Goal: Information Seeking & Learning: Learn about a topic

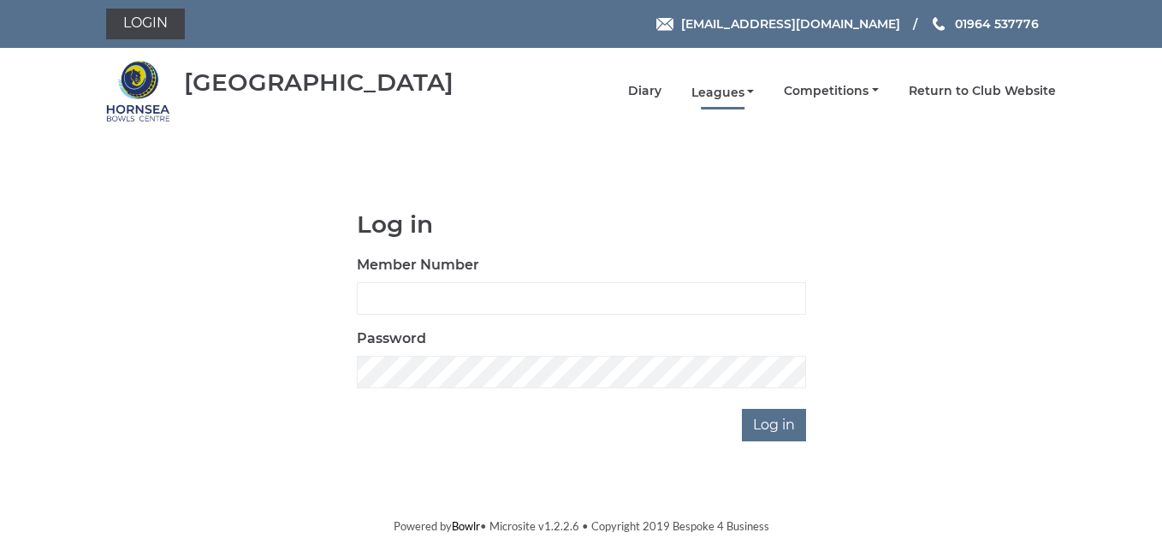
click at [717, 95] on link "Leagues" at bounding box center [722, 93] width 63 height 16
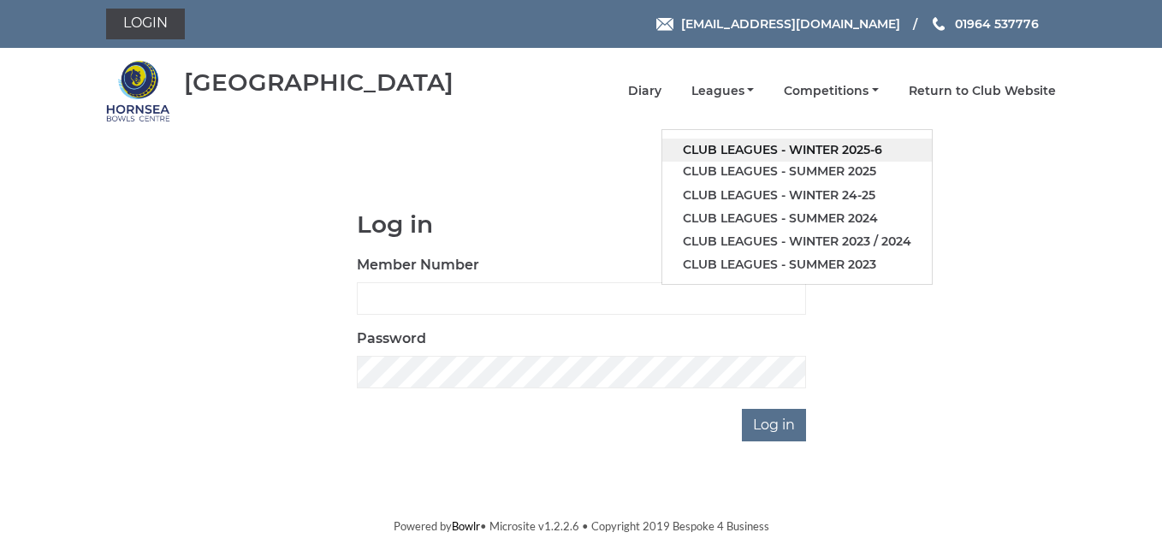
click at [842, 154] on link "Club leagues - Winter 2025-6" at bounding box center [797, 150] width 270 height 23
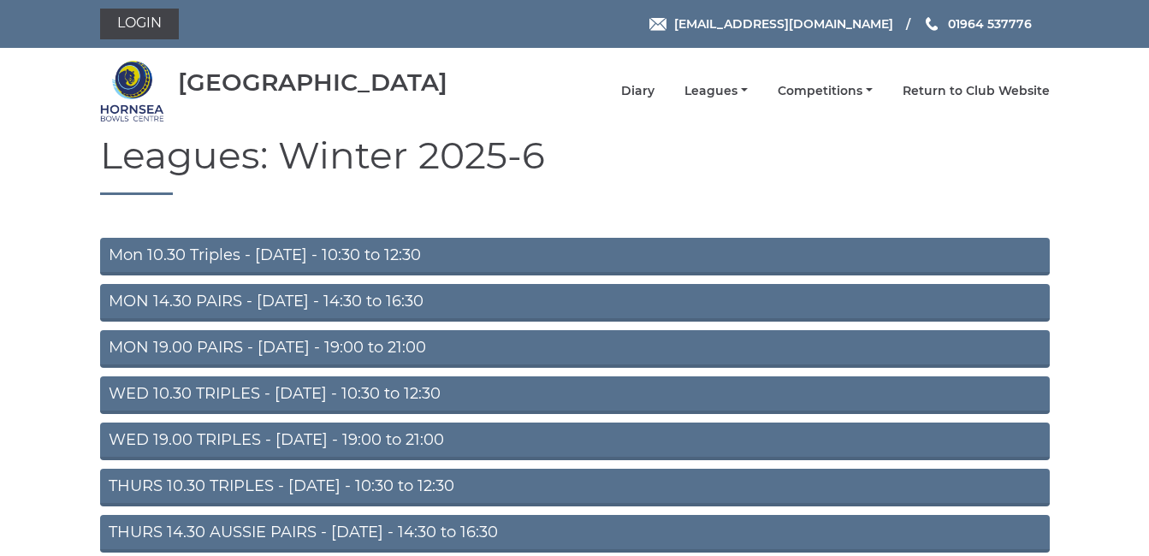
click at [266, 260] on link "Mon 10.30 Triples - [DATE] - 10:30 to 12:30" at bounding box center [575, 257] width 950 height 38
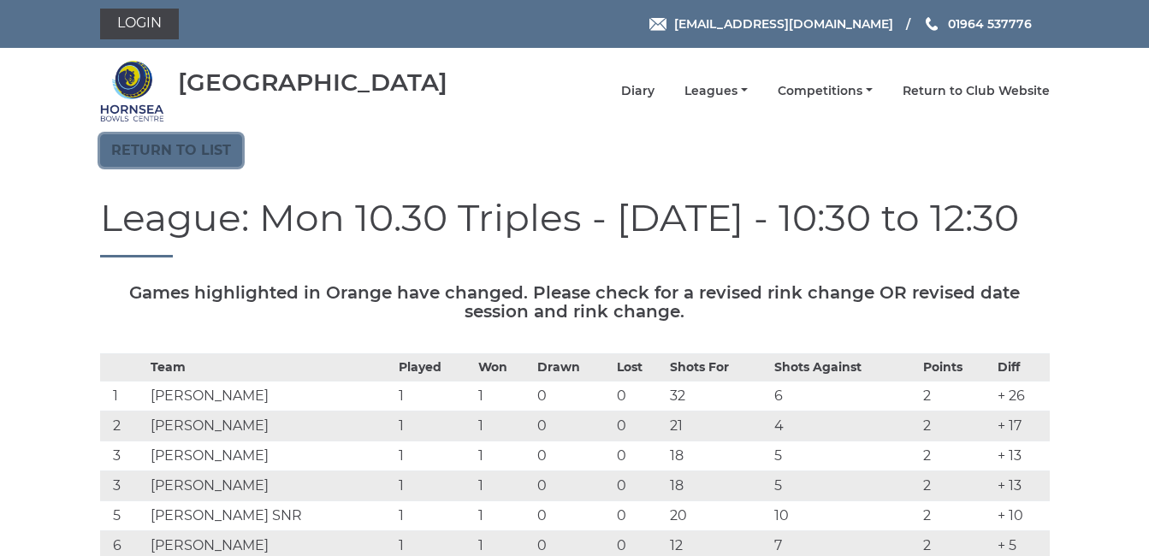
click at [153, 149] on link "Return to list" at bounding box center [171, 150] width 142 height 33
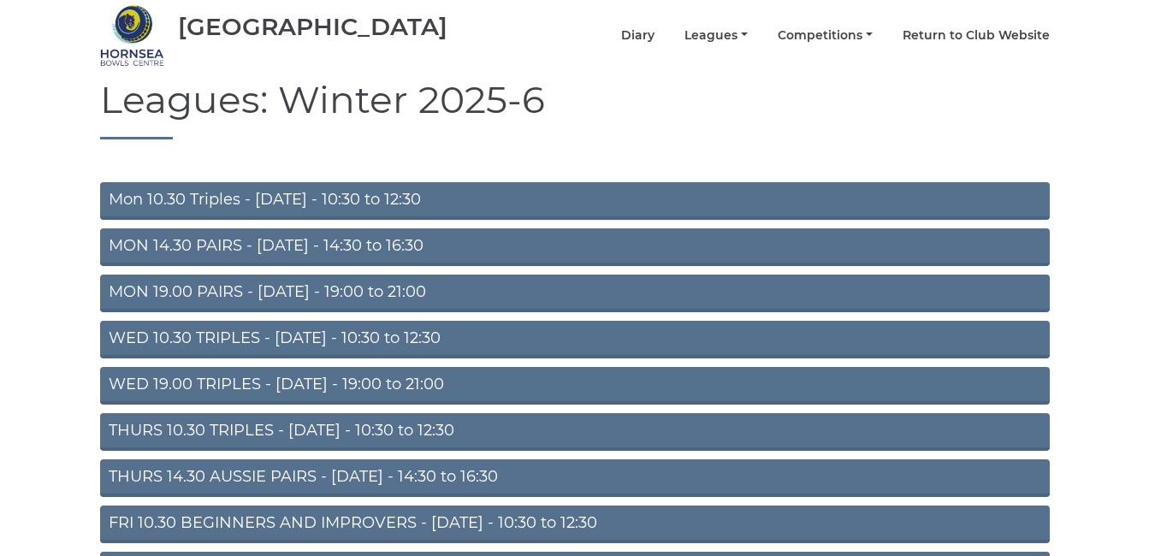
scroll to position [86, 0]
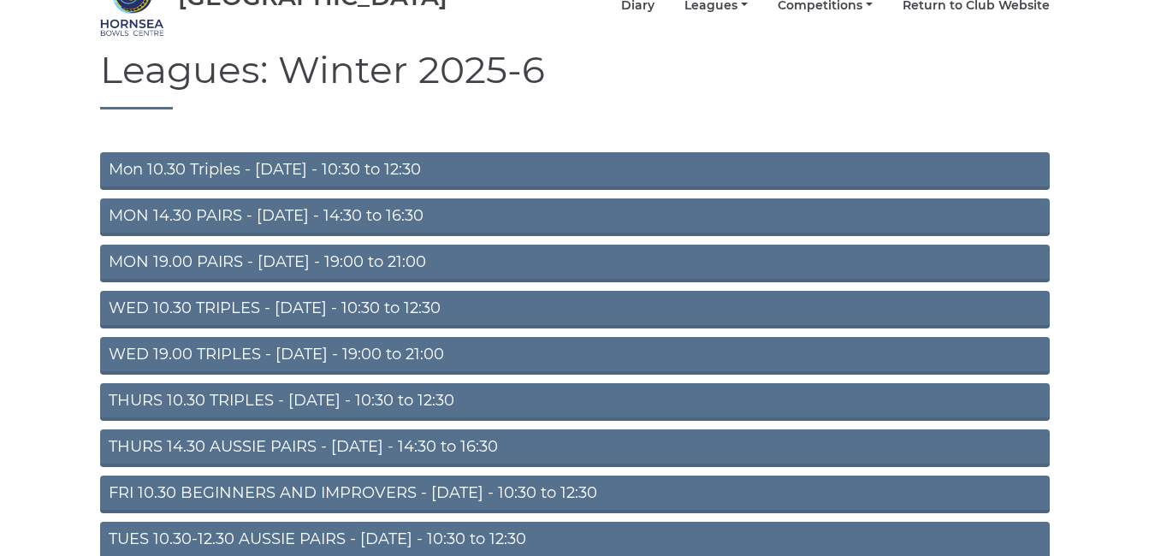
click at [194, 310] on link "WED 10.30 TRIPLES - [DATE] - 10:30 to 12:30" at bounding box center [575, 310] width 950 height 38
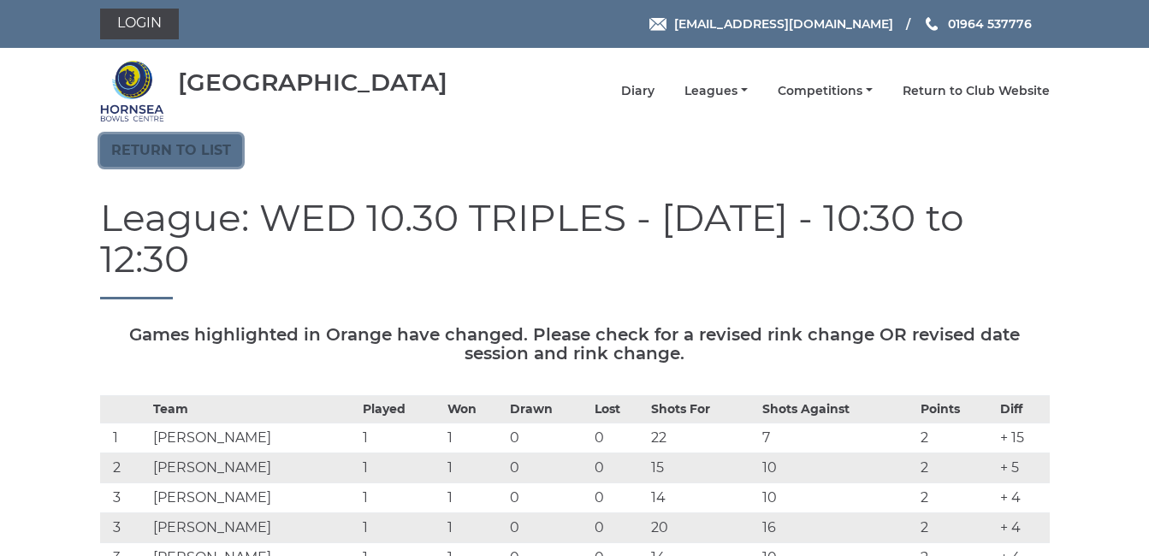
click at [134, 147] on link "Return to list" at bounding box center [171, 150] width 142 height 33
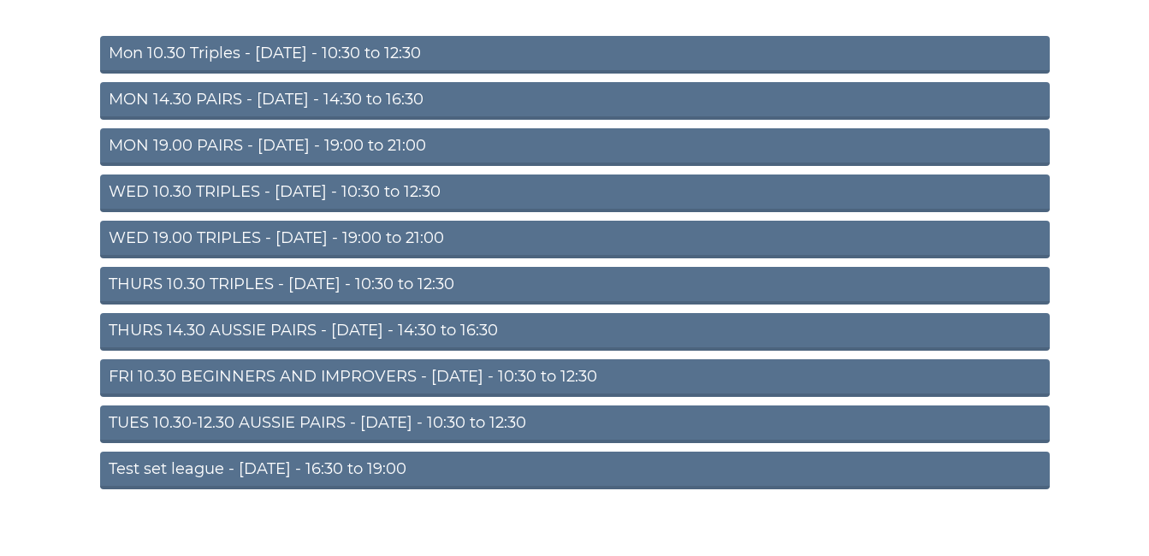
scroll to position [216, 0]
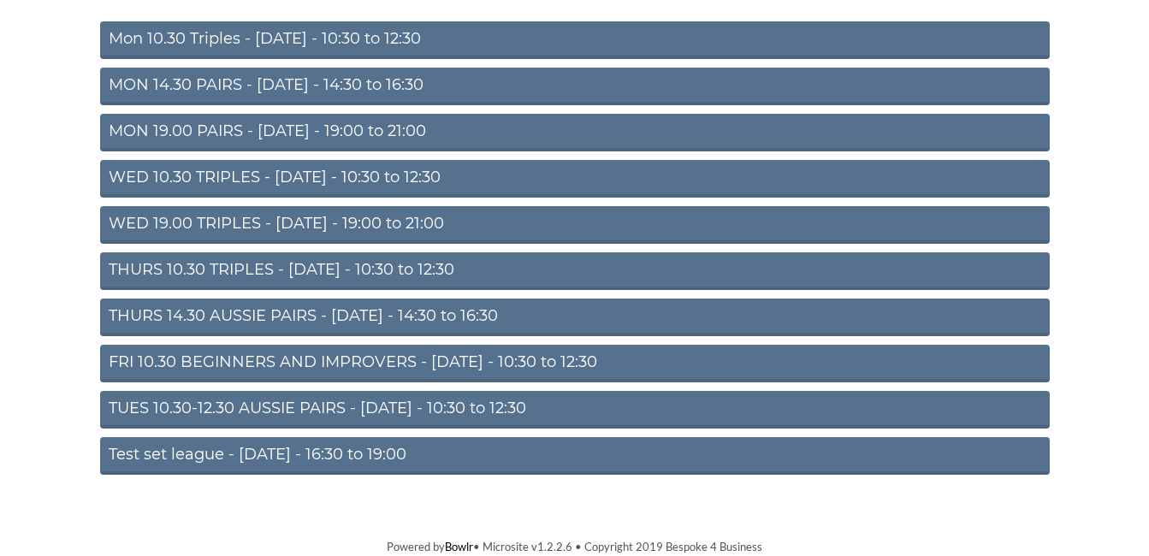
click at [174, 311] on link "THURS 14.30 AUSSIE PAIRS - [DATE] - 14:30 to 16:30" at bounding box center [575, 318] width 950 height 38
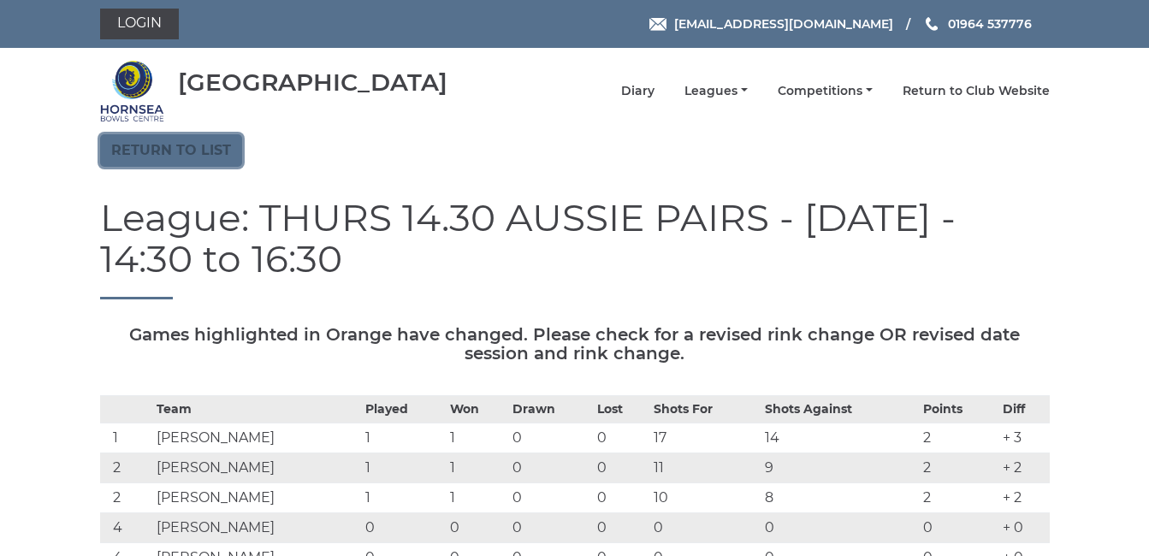
click at [167, 148] on link "Return to list" at bounding box center [171, 150] width 142 height 33
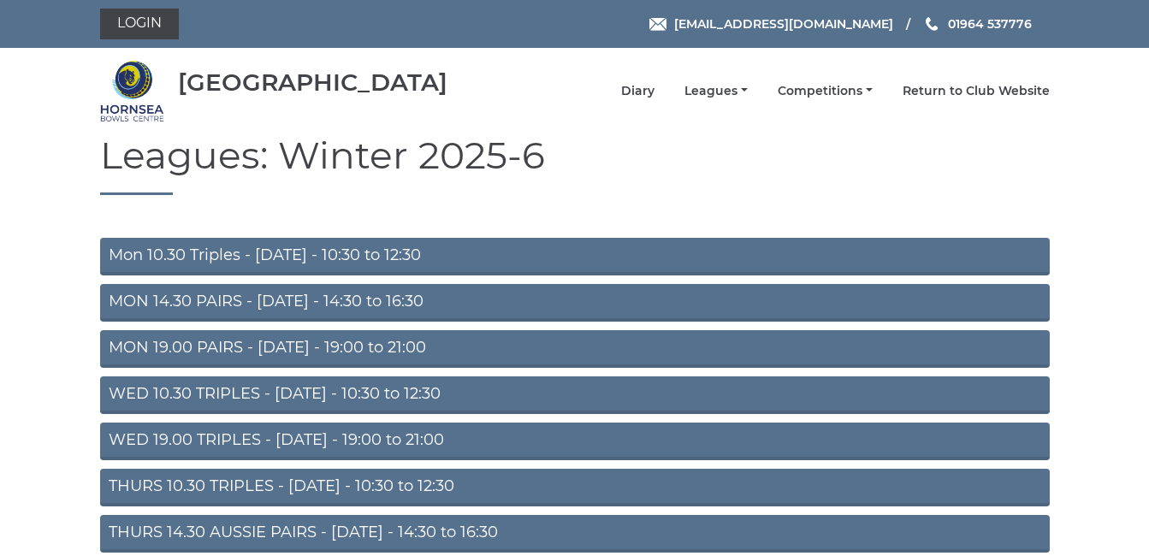
click at [167, 148] on h1 "Leagues: Winter 2025-6" at bounding box center [575, 164] width 950 height 61
click at [173, 392] on link "WED 10.30 TRIPLES - Wednesday - 10:30 to 12:30" at bounding box center [575, 395] width 950 height 38
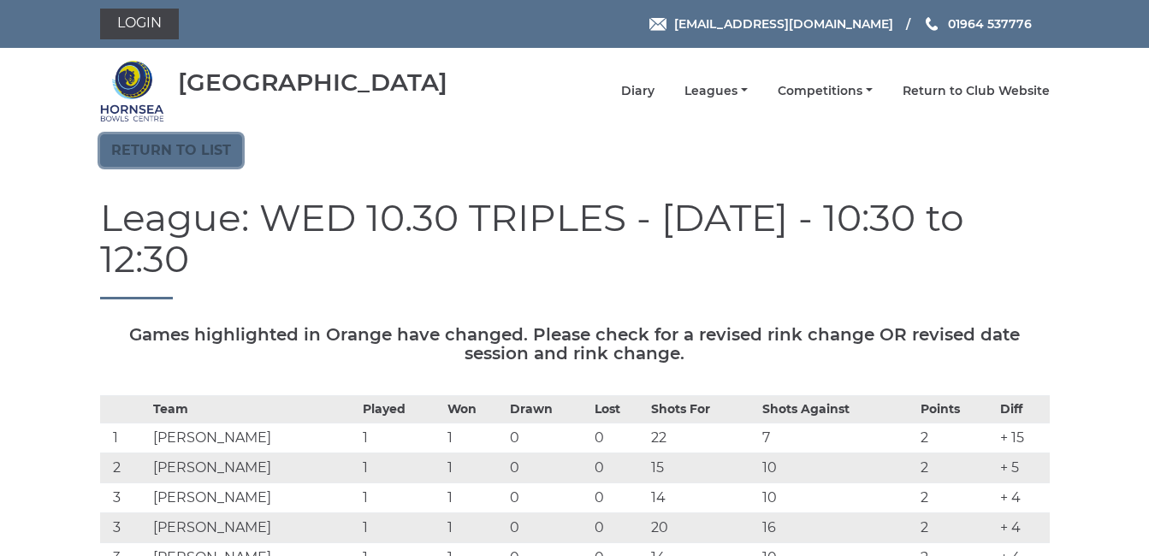
click at [181, 148] on link "Return to list" at bounding box center [171, 150] width 142 height 33
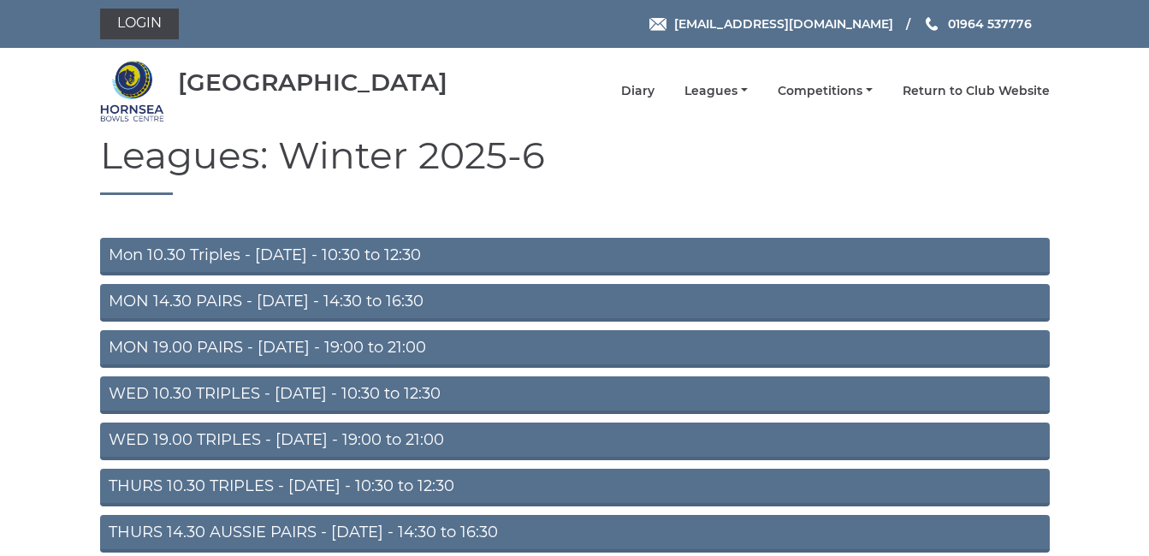
click at [170, 256] on link "Mon 10.30 Triples - [DATE] - 10:30 to 12:30" at bounding box center [575, 257] width 950 height 38
